Goal: Task Accomplishment & Management: Manage account settings

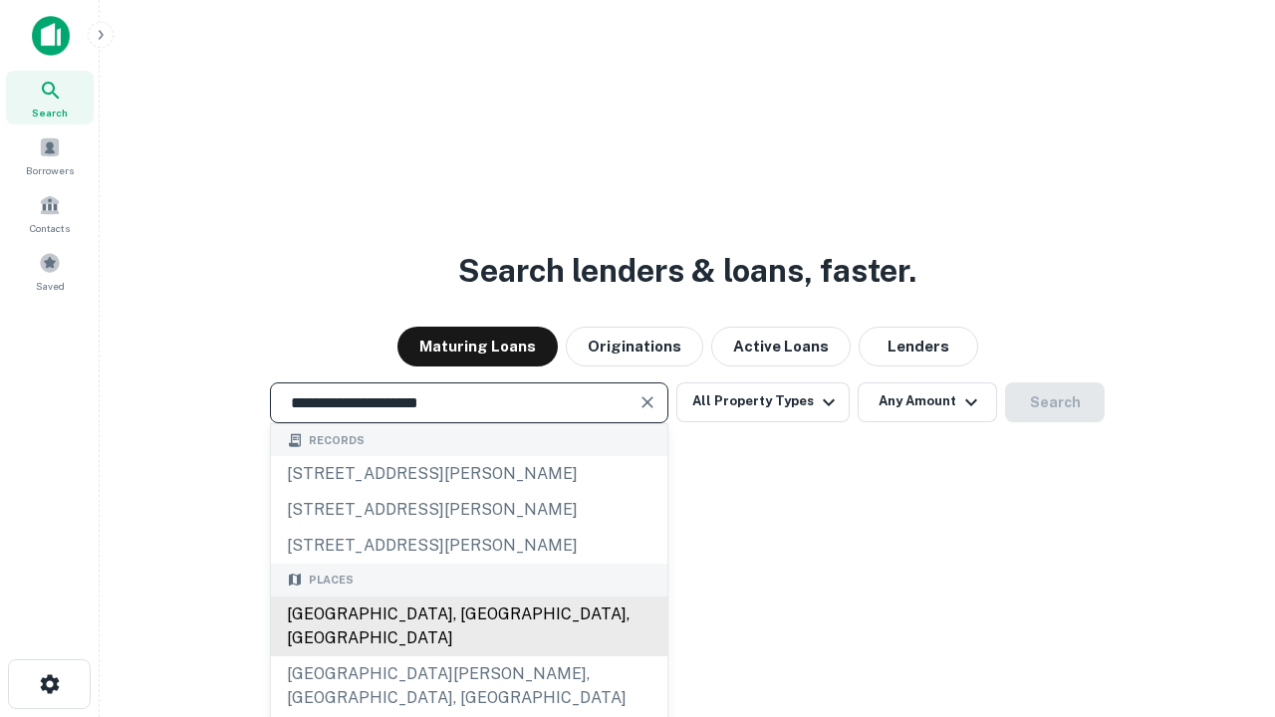
click at [468, 657] on div "[GEOGRAPHIC_DATA], [GEOGRAPHIC_DATA], [GEOGRAPHIC_DATA]" at bounding box center [469, 627] width 396 height 60
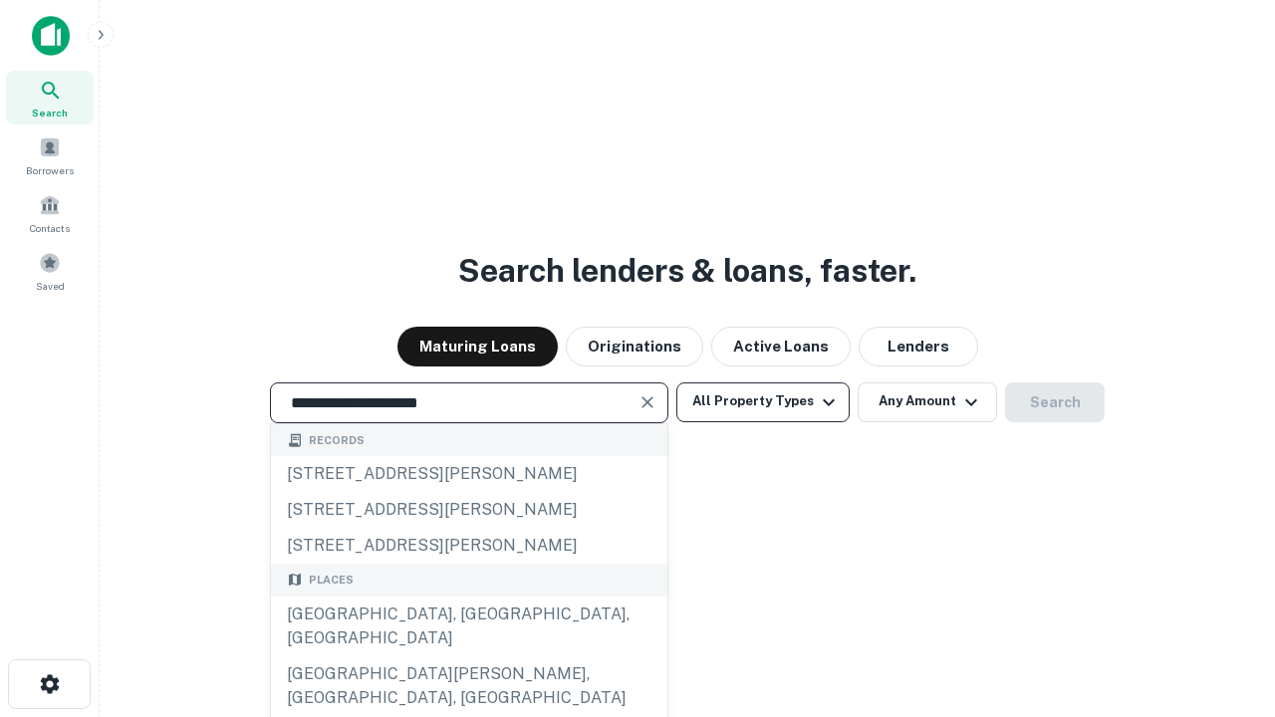
click at [763, 401] on button "All Property Types" at bounding box center [762, 403] width 173 height 40
type input "**********"
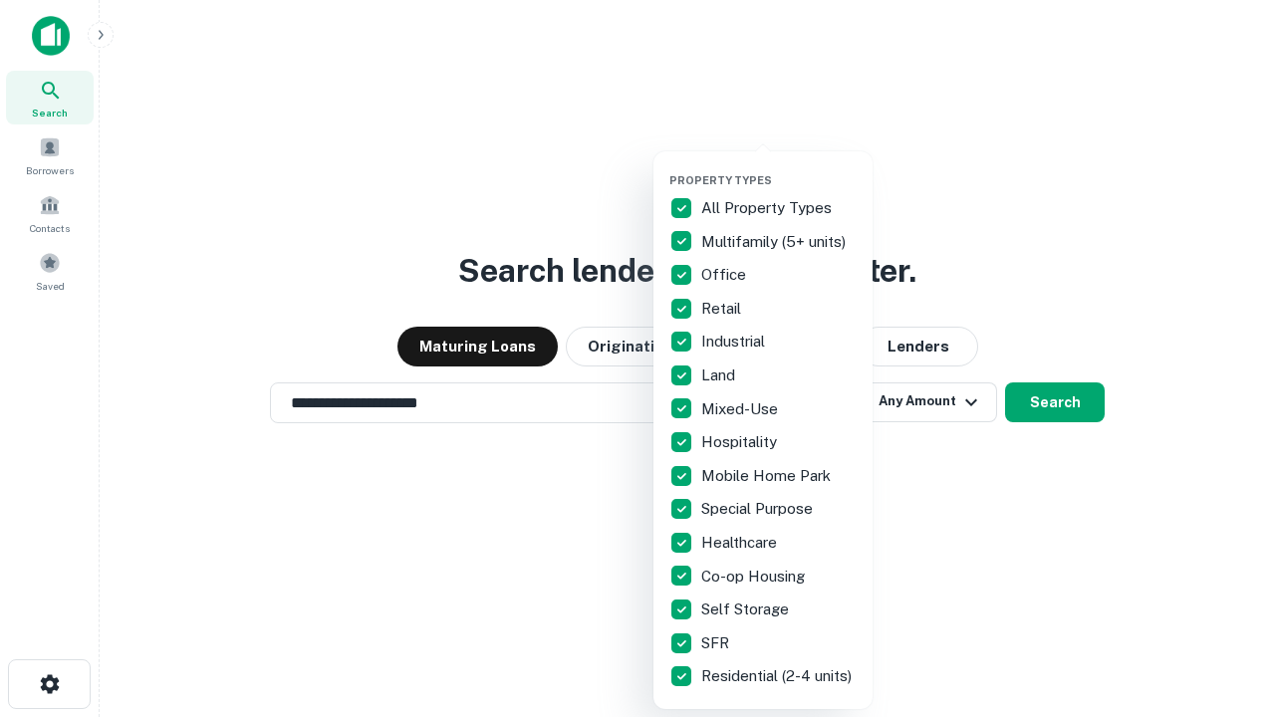
click at [779, 167] on button "button" at bounding box center [778, 167] width 219 height 1
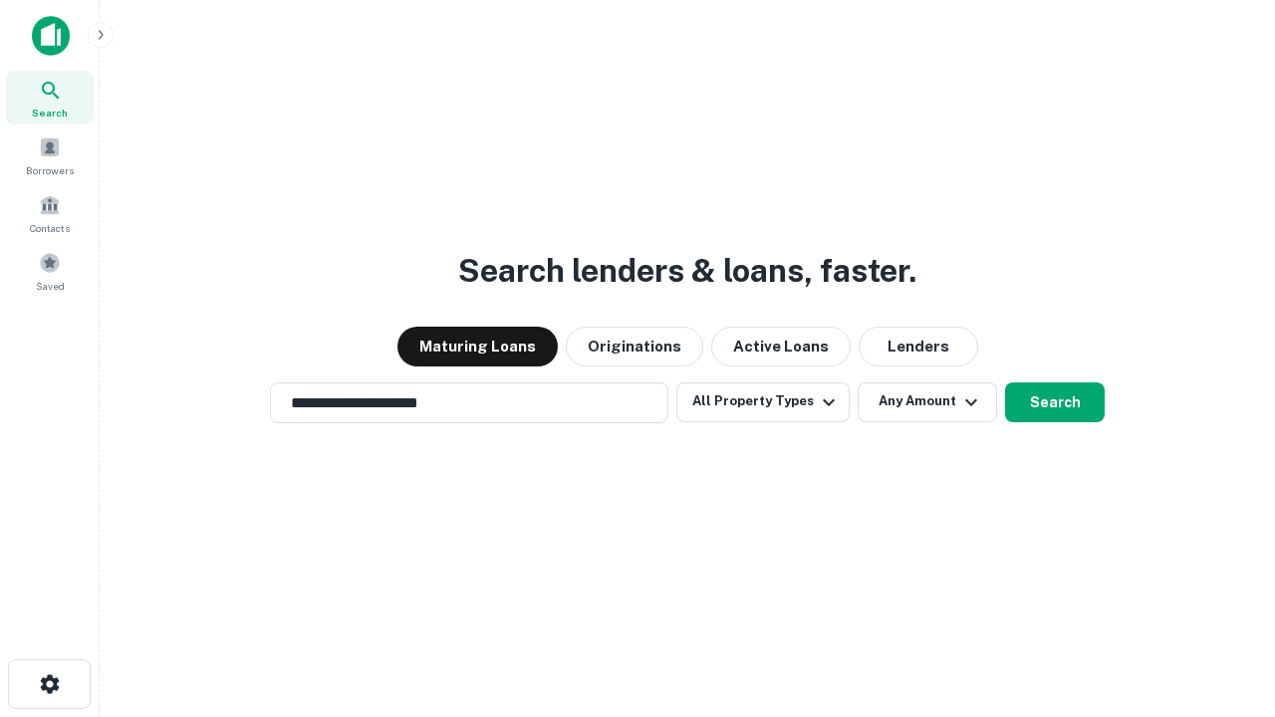
scroll to position [12, 240]
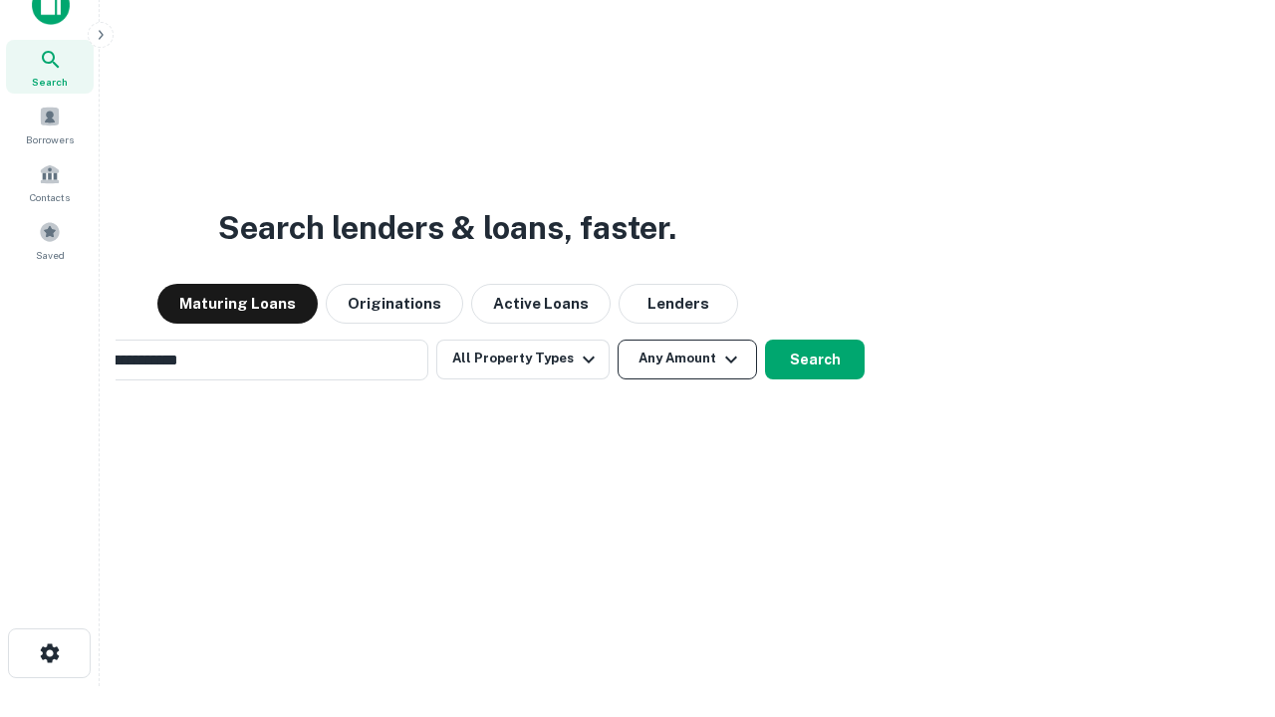
click at [618, 340] on button "Any Amount" at bounding box center [687, 360] width 139 height 40
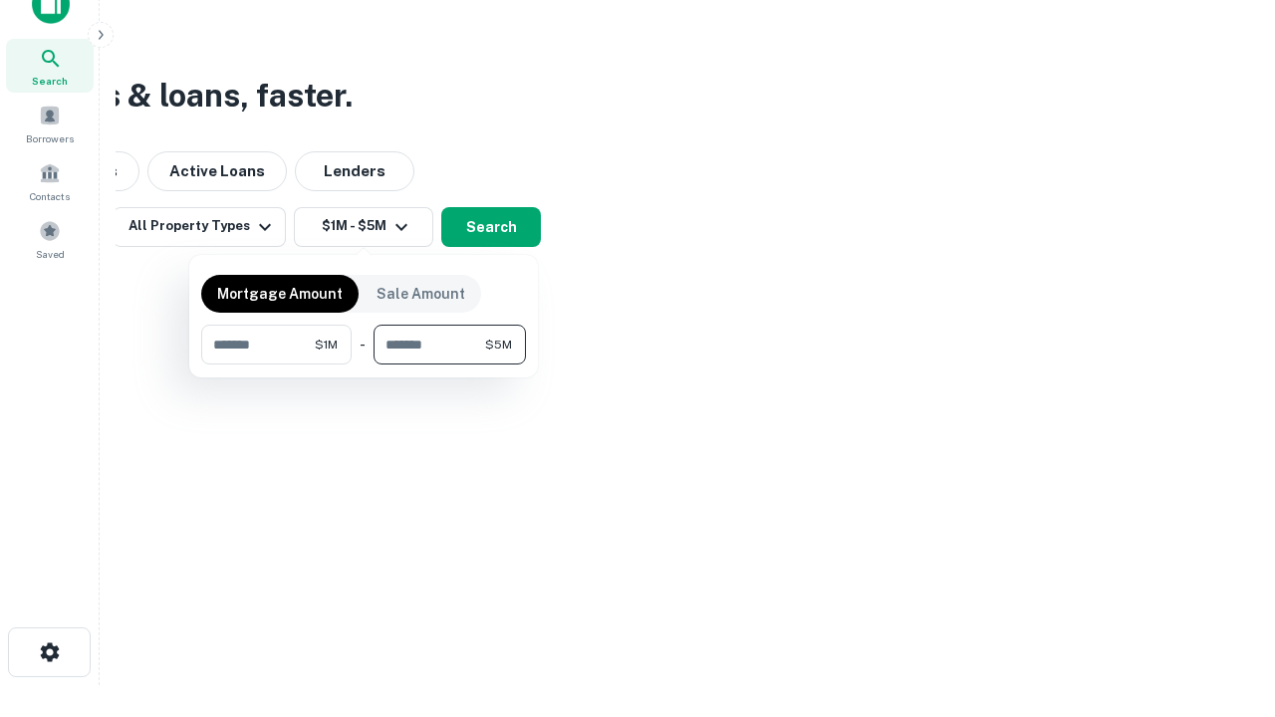
type input "*******"
click at [364, 365] on button "button" at bounding box center [363, 365] width 325 height 1
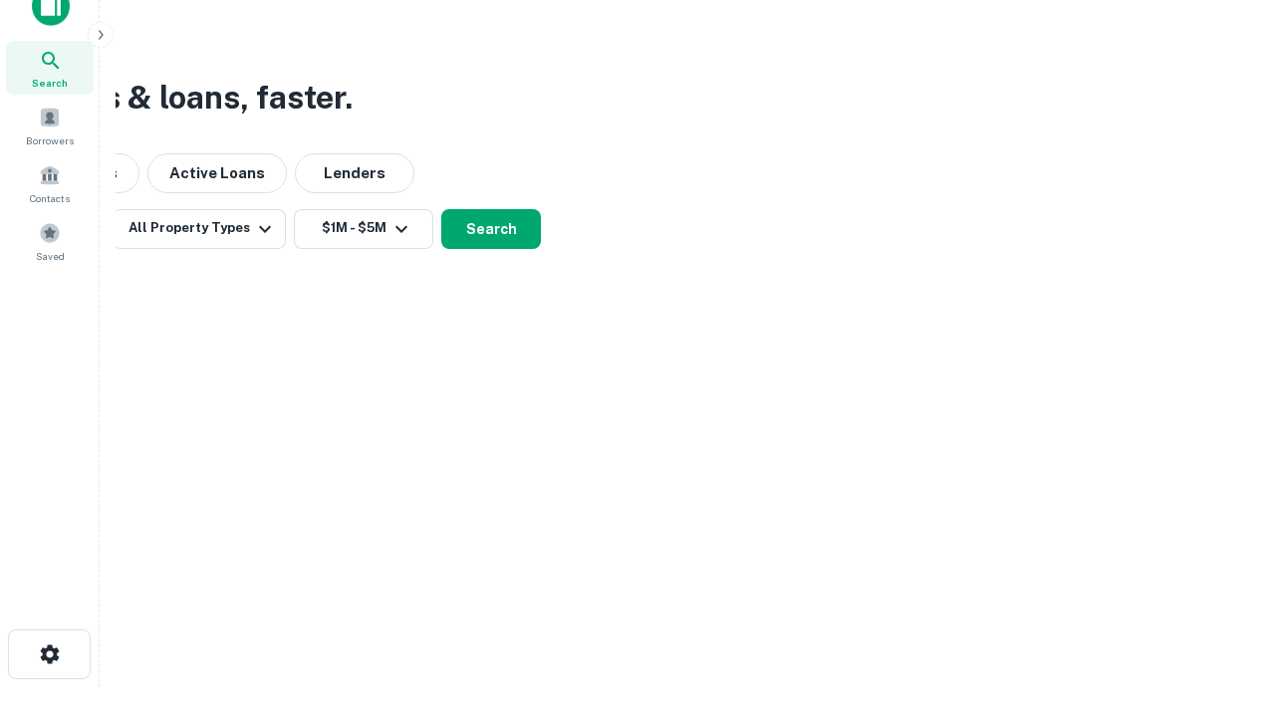
scroll to position [12, 368]
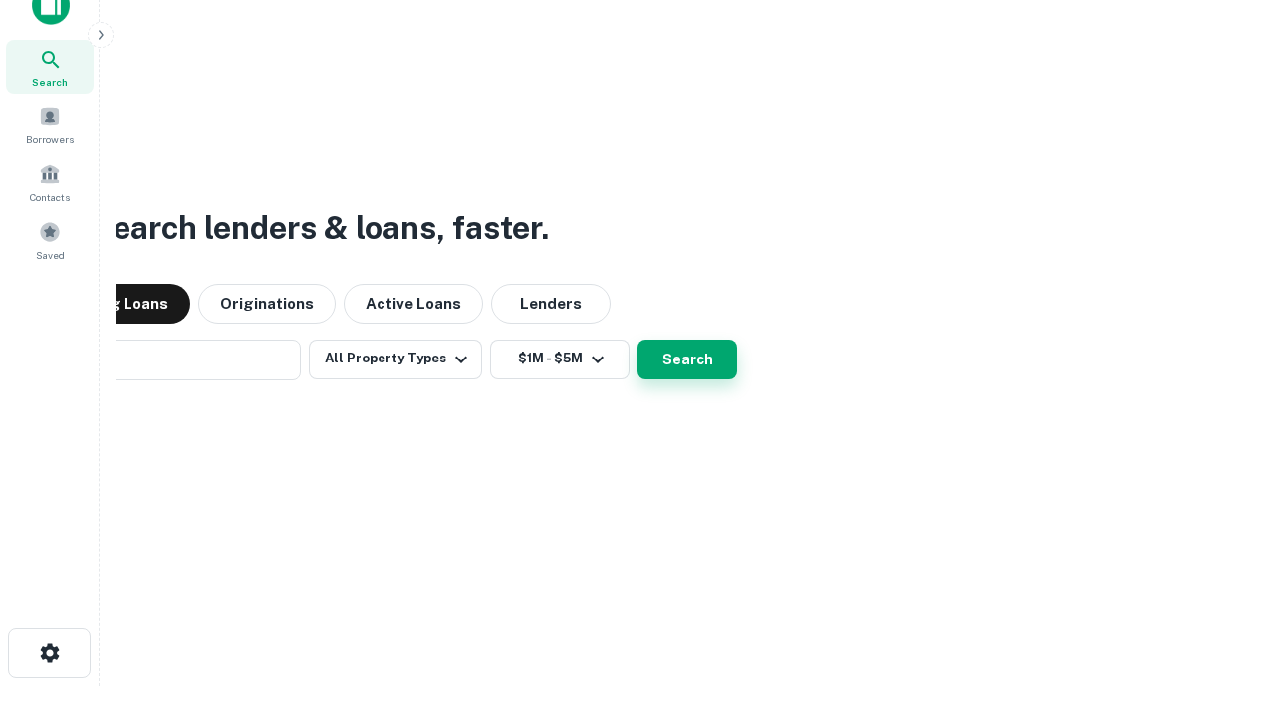
click at [638, 340] on button "Search" at bounding box center [688, 360] width 100 height 40
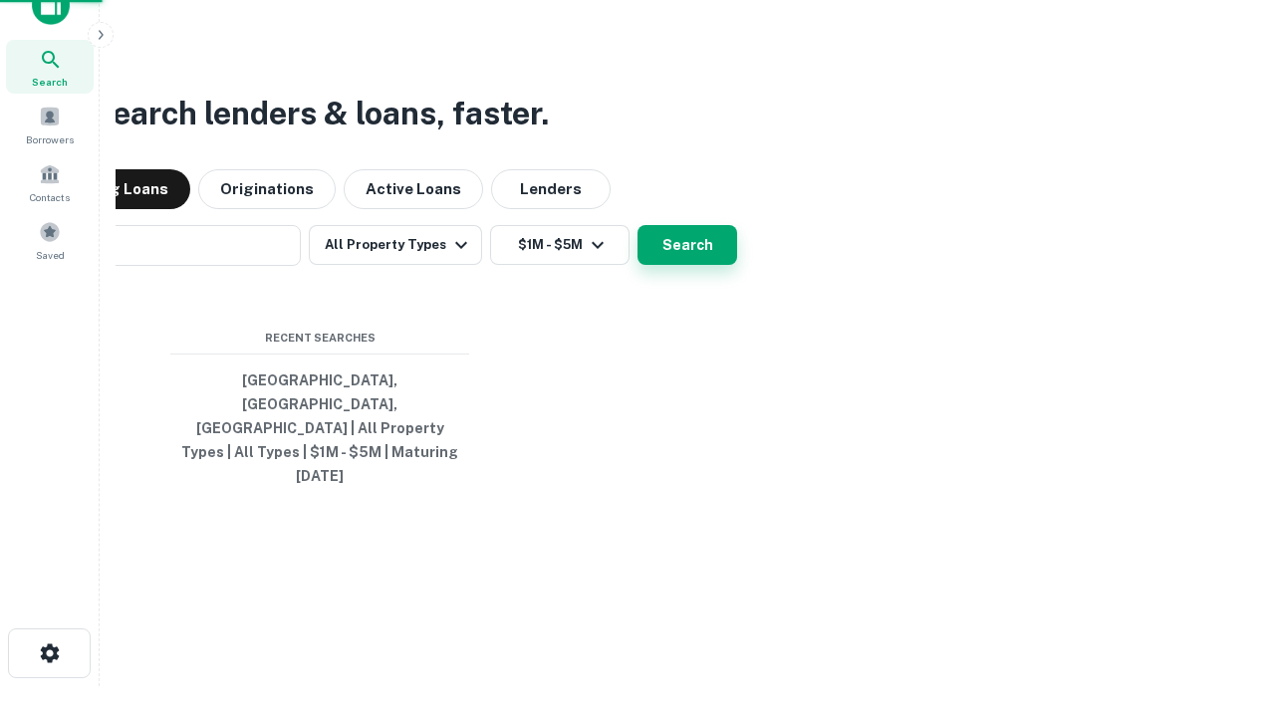
scroll to position [53, 564]
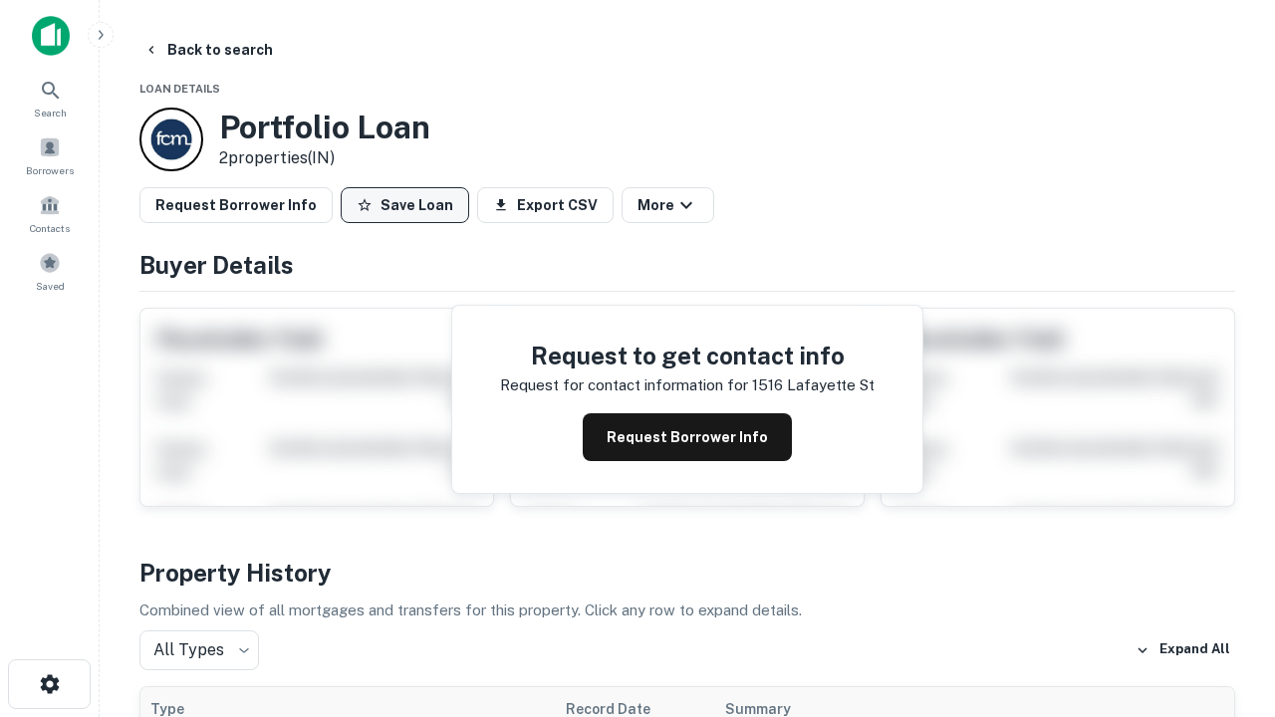
click at [404, 205] on button "Save Loan" at bounding box center [405, 205] width 129 height 36
click at [409, 205] on button "Loan Saved" at bounding box center [409, 205] width 137 height 36
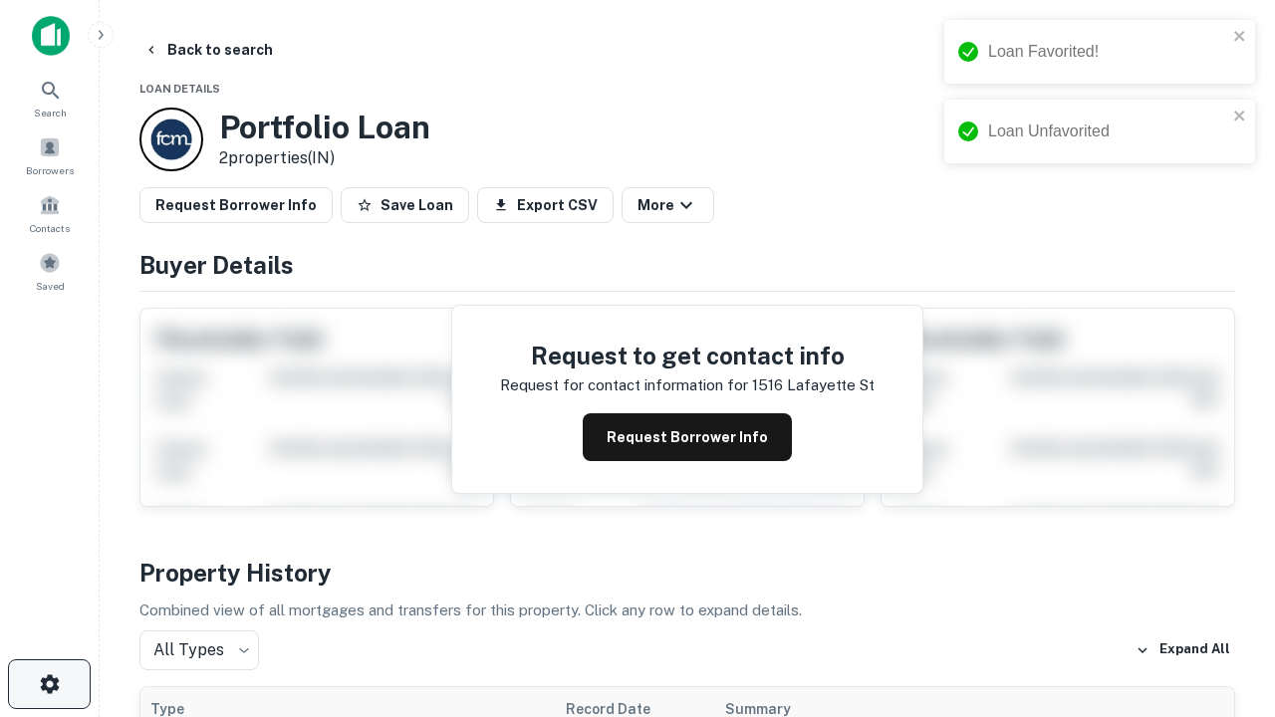
click at [49, 684] on icon "button" at bounding box center [50, 684] width 24 height 24
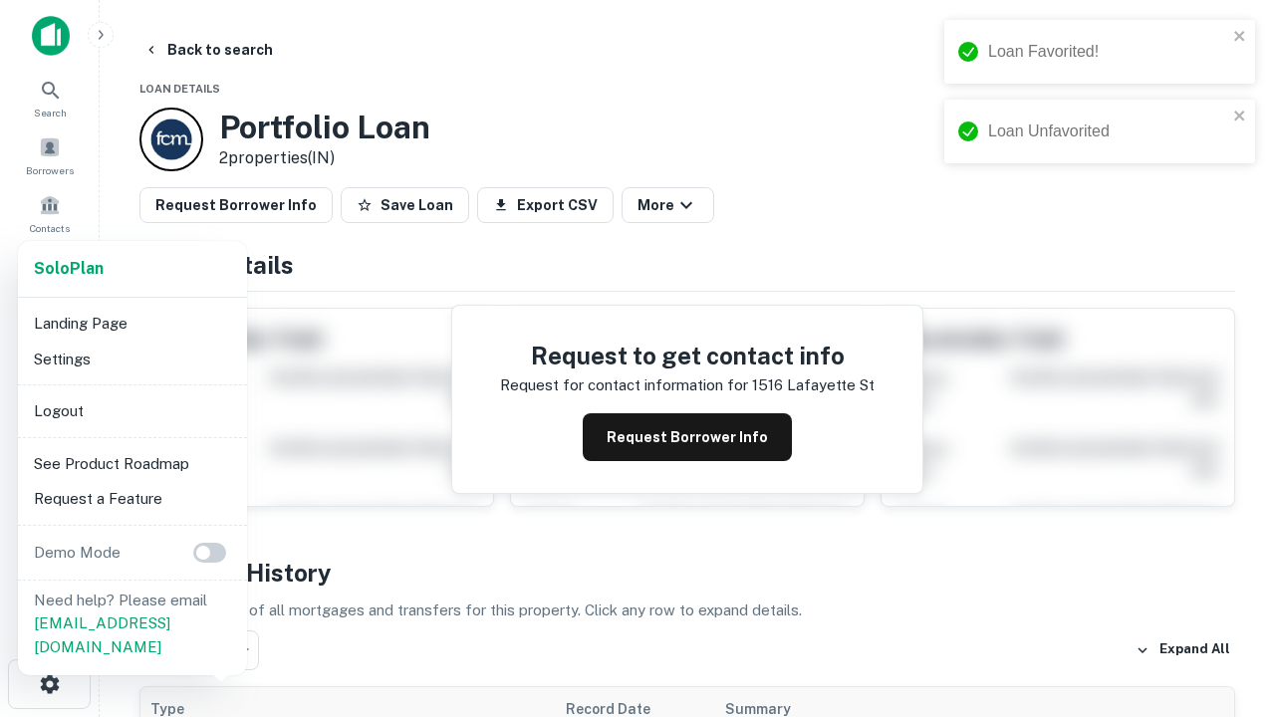
click at [131, 410] on li "Logout" at bounding box center [132, 412] width 213 height 36
